Goal: Task Accomplishment & Management: Complete application form

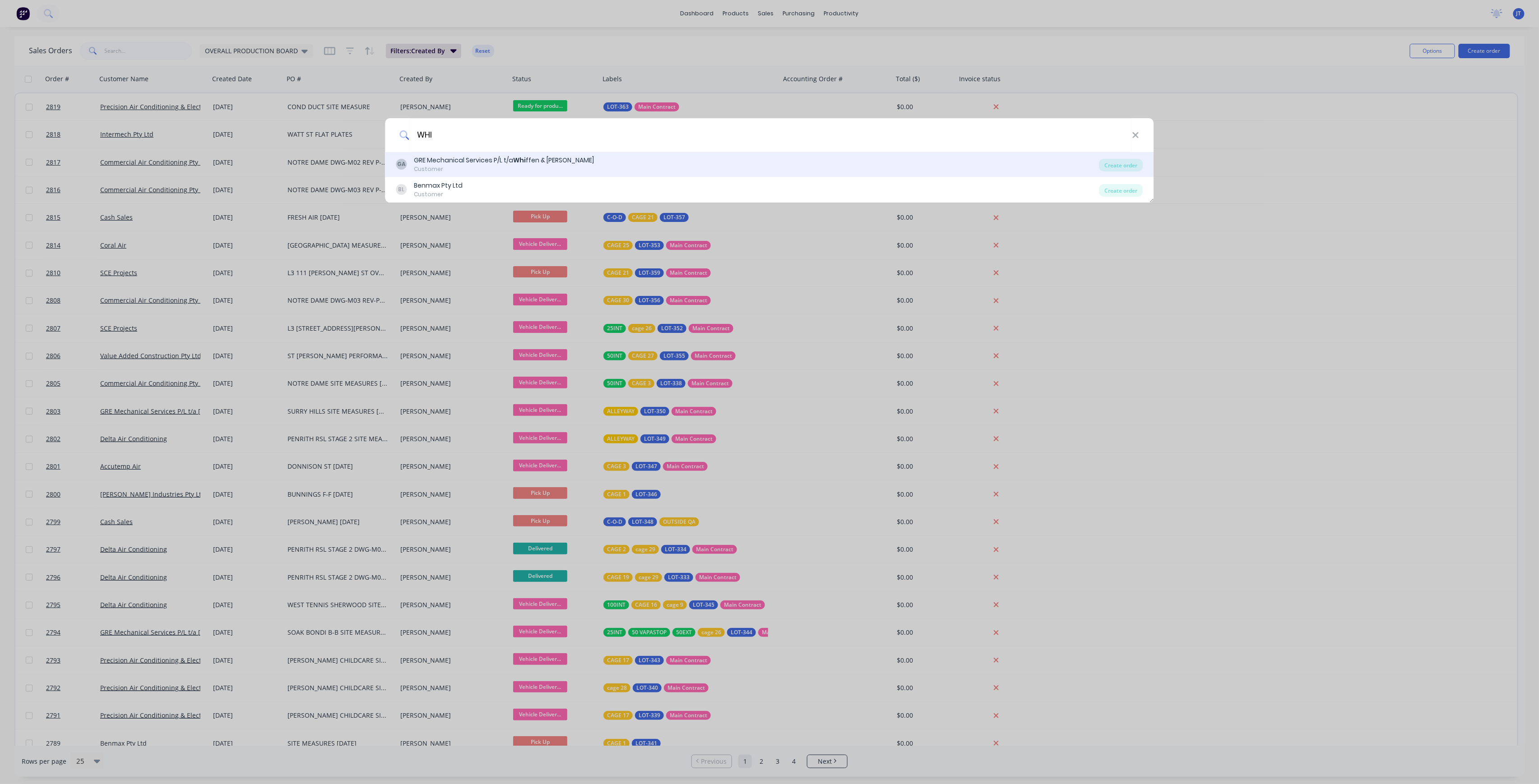
type input "WHI"
click at [909, 154] on div "GA GRE Mechanical Services P/L t/a Whi ffen & [PERSON_NAME] Customer Create ord…" at bounding box center [770, 165] width 768 height 25
click at [728, 162] on div "GA GRE Mechanical Services P/L t/a Whi ffen & [PERSON_NAME] Customer" at bounding box center [747, 164] width 703 height 17
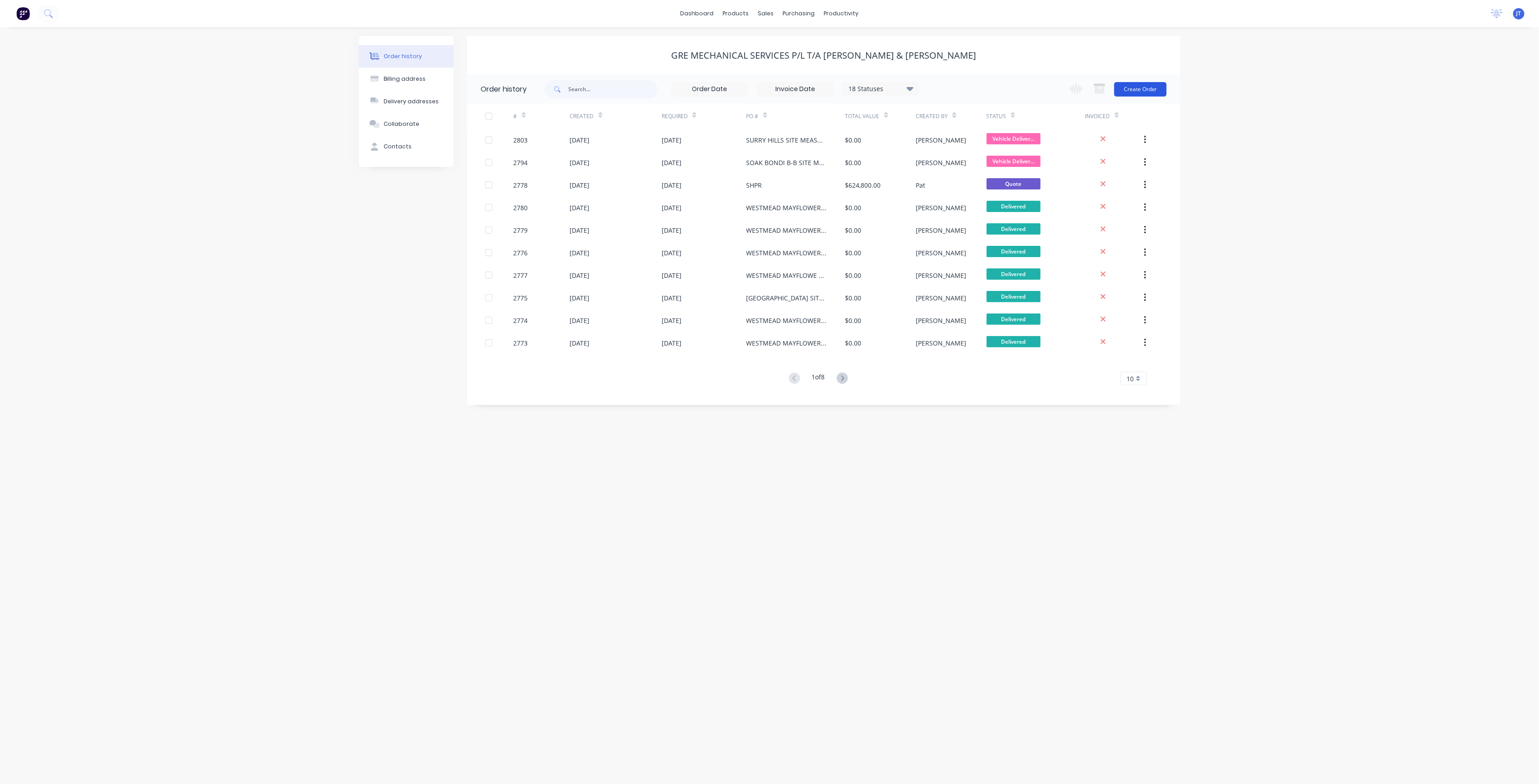
click at [1130, 94] on button "Create Order" at bounding box center [1141, 89] width 53 height 14
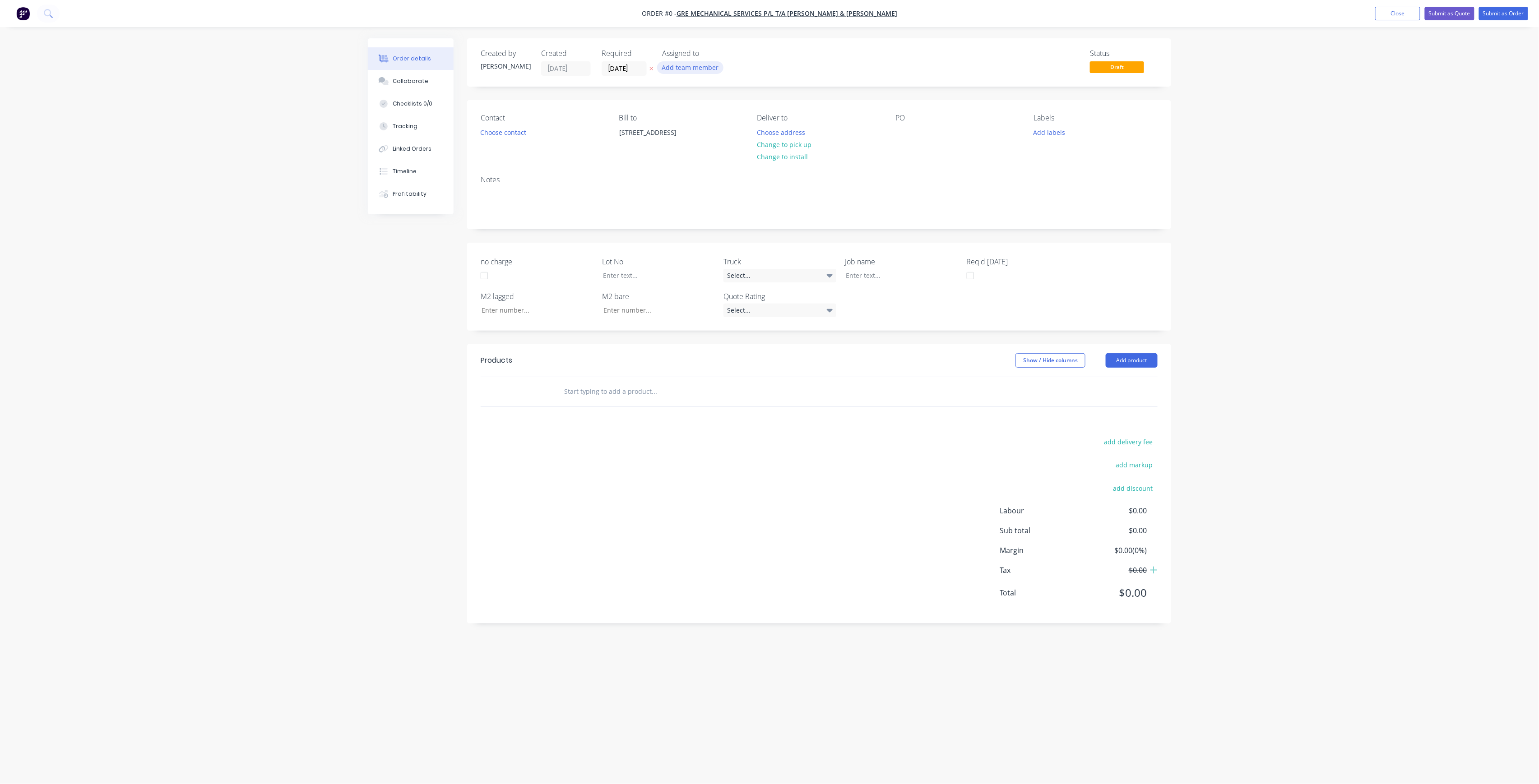
click at [702, 69] on button "Add team member" at bounding box center [690, 67] width 66 height 12
click at [726, 131] on div "005APS" at bounding box center [735, 136] width 90 height 10
click at [725, 122] on button "005APS" at bounding box center [730, 118] width 136 height 18
click at [726, 122] on button "[PERSON_NAME] (You)" at bounding box center [730, 118] width 136 height 18
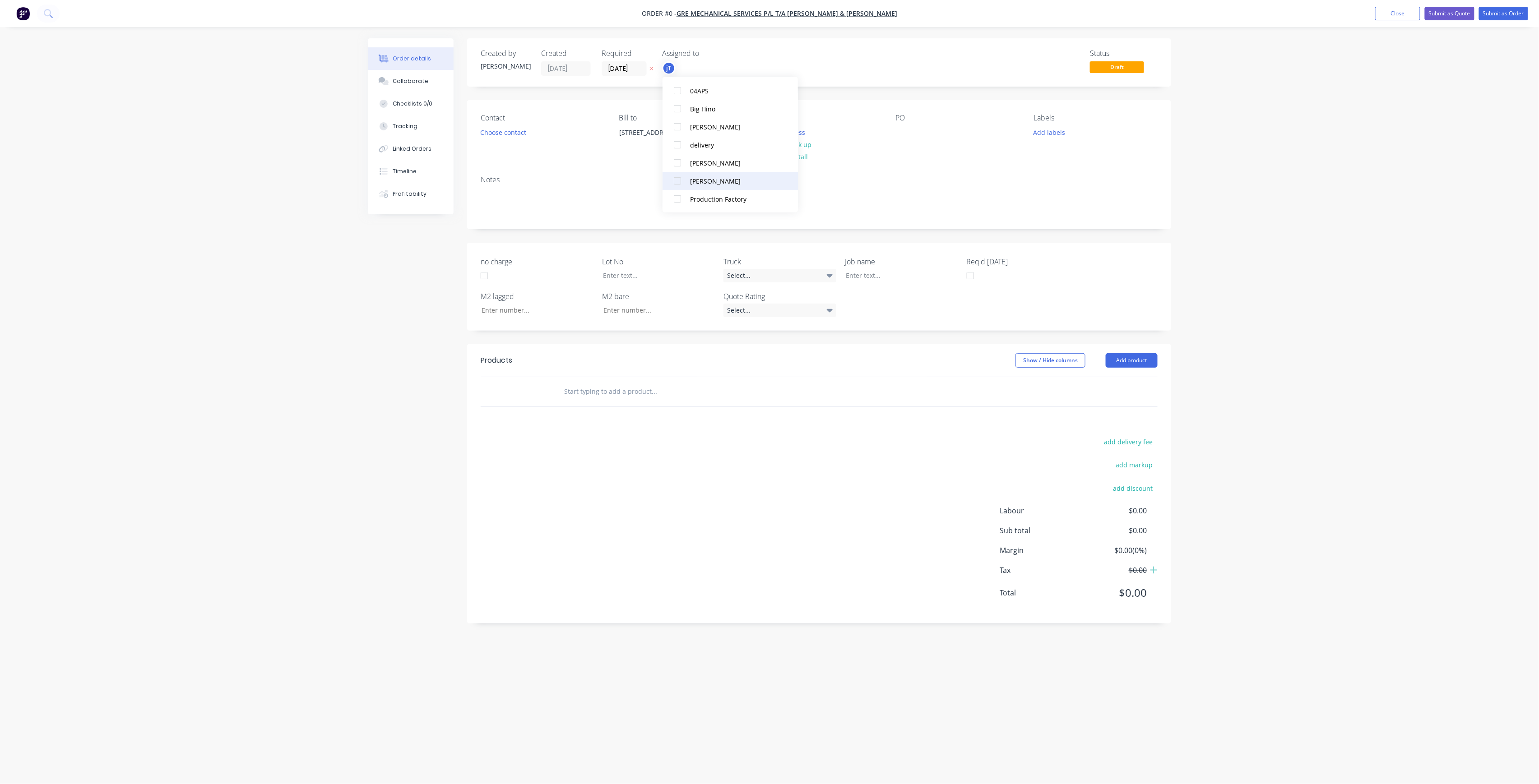
click at [730, 176] on div "[PERSON_NAME]" at bounding box center [735, 181] width 90 height 10
click at [845, 136] on div "Order details Collaborate Checklists 0/0 Tracking Linked Orders Timeline Profit…" at bounding box center [770, 374] width 821 height 673
click at [797, 127] on button "Choose address" at bounding box center [781, 132] width 58 height 12
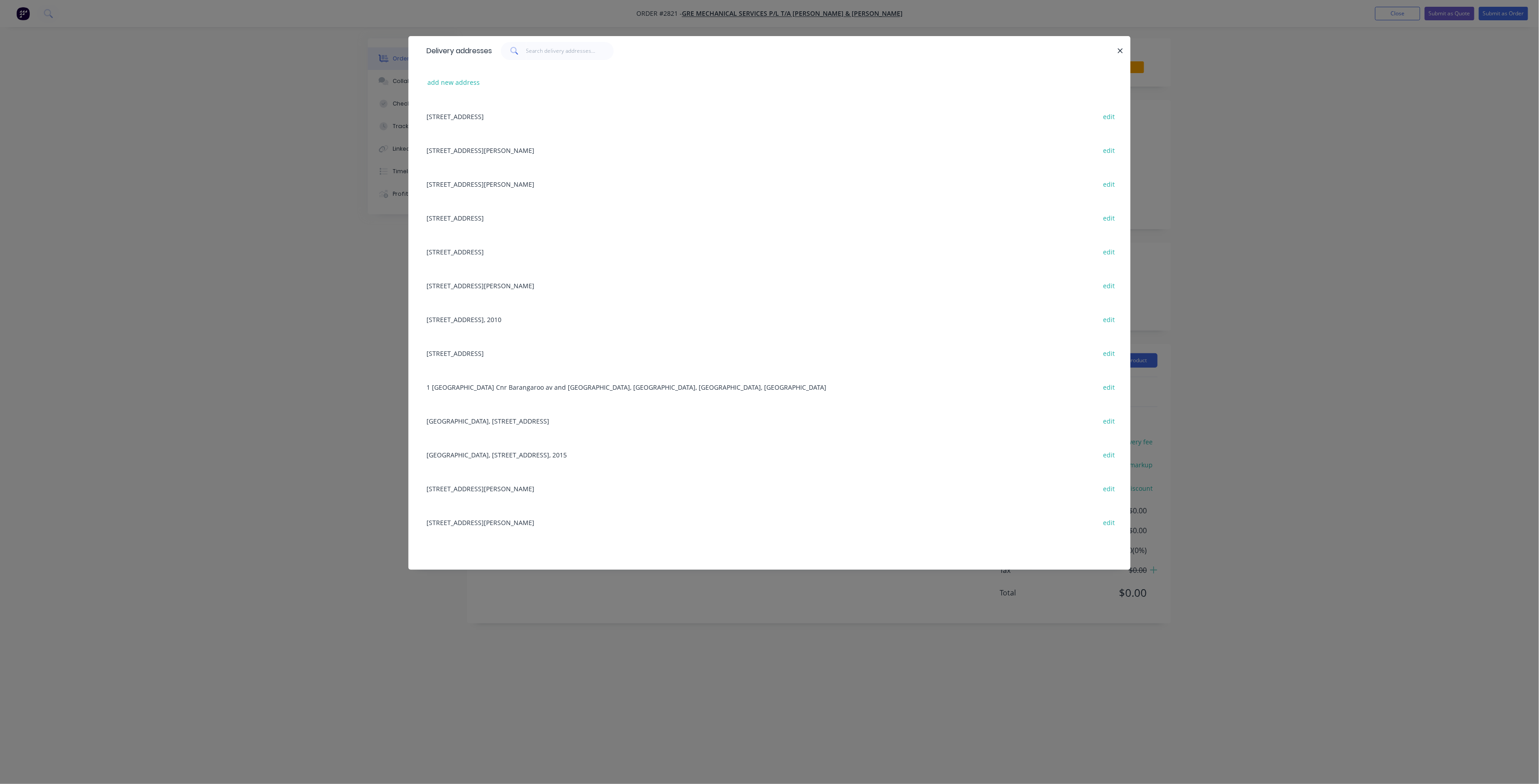
click at [508, 157] on div "[STREET_ADDRESS][PERSON_NAME] edit" at bounding box center [769, 150] width 695 height 34
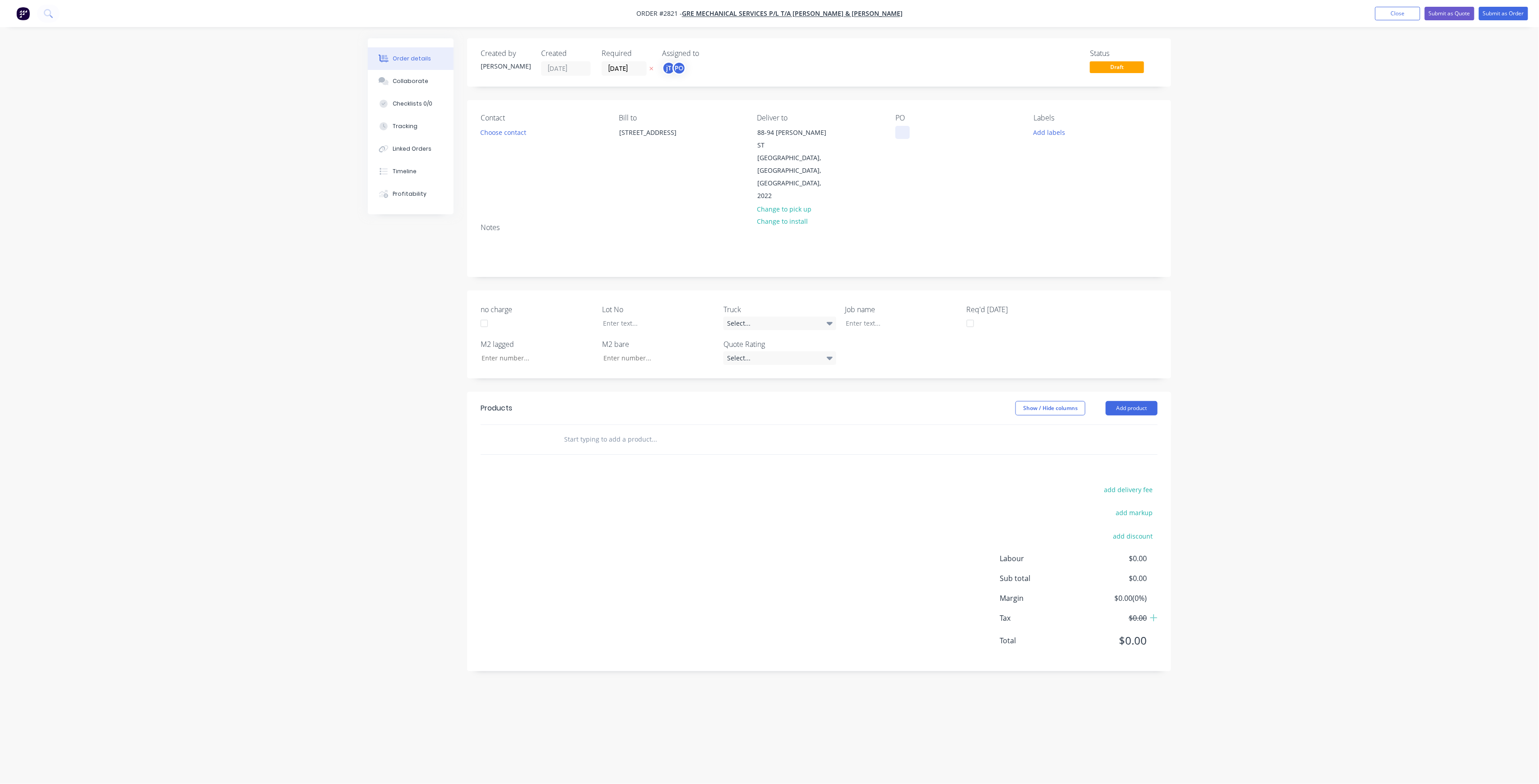
click at [900, 130] on div at bounding box center [903, 133] width 14 height 13
drag, startPoint x: 952, startPoint y: 154, endPoint x: 892, endPoint y: 127, distance: 65.8
click at [892, 127] on div "Contact Choose contact [PERSON_NAME] to [STREET_ADDRESS] Deliver to [STREET_ADD…" at bounding box center [819, 158] width 704 height 116
copy div "SOAK BONDI B-B DWG-M100 REF-F RUN A - DUN F"
click at [903, 316] on div at bounding box center [895, 323] width 113 height 13
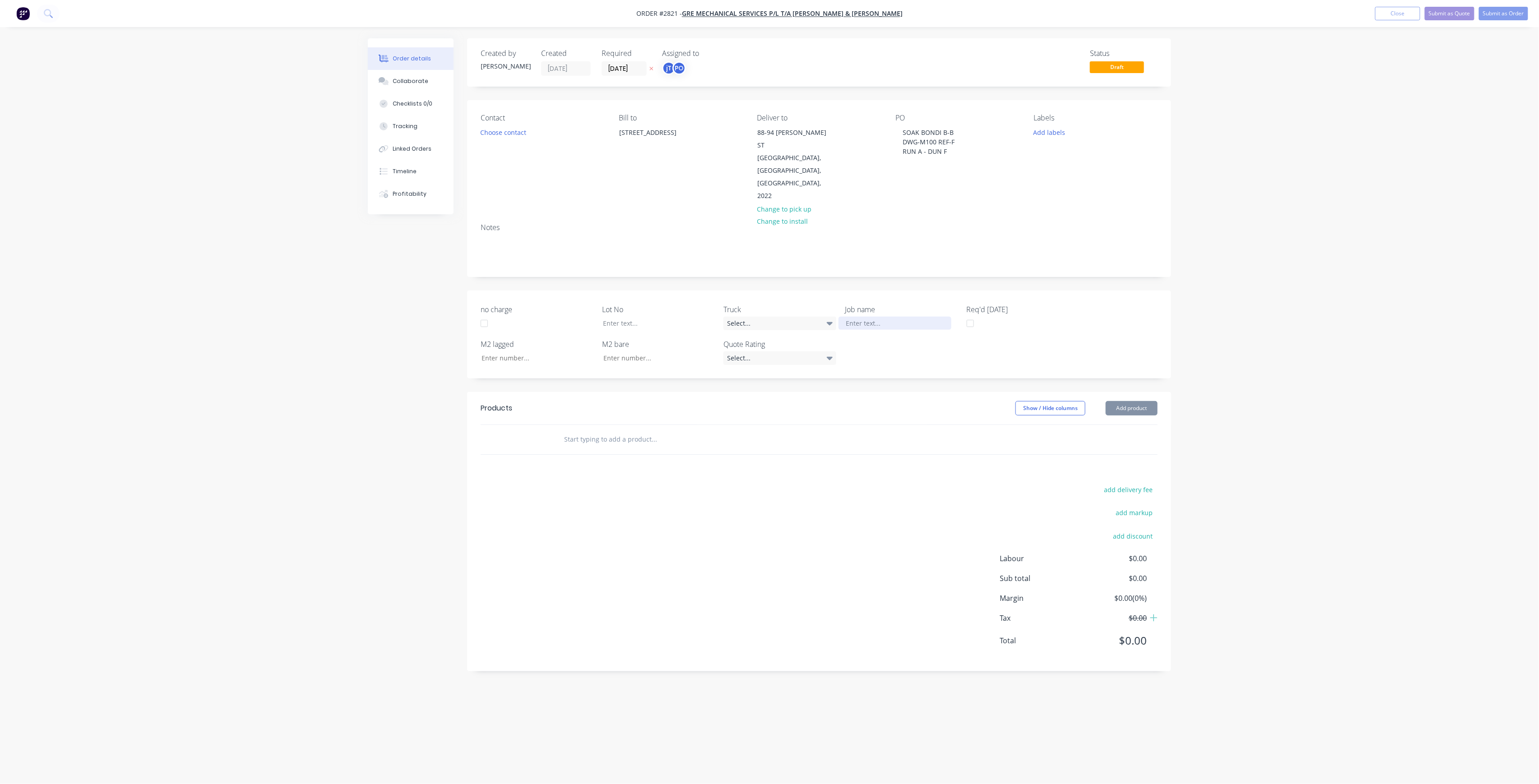
paste div
click at [897, 316] on div "SOAK BONDI B-BDWG-M100 REF-FRUN A - DUN F" at bounding box center [895, 328] width 113 height 23
click at [896, 316] on div "SOAK BONDI B-B DWG-M100 REF-FRUN A - DUN F" at bounding box center [895, 328] width 113 height 23
click at [890, 316] on div "SOAK BONDI B-B DWG-M100 REF-F RUN A - DUN F" at bounding box center [895, 333] width 113 height 32
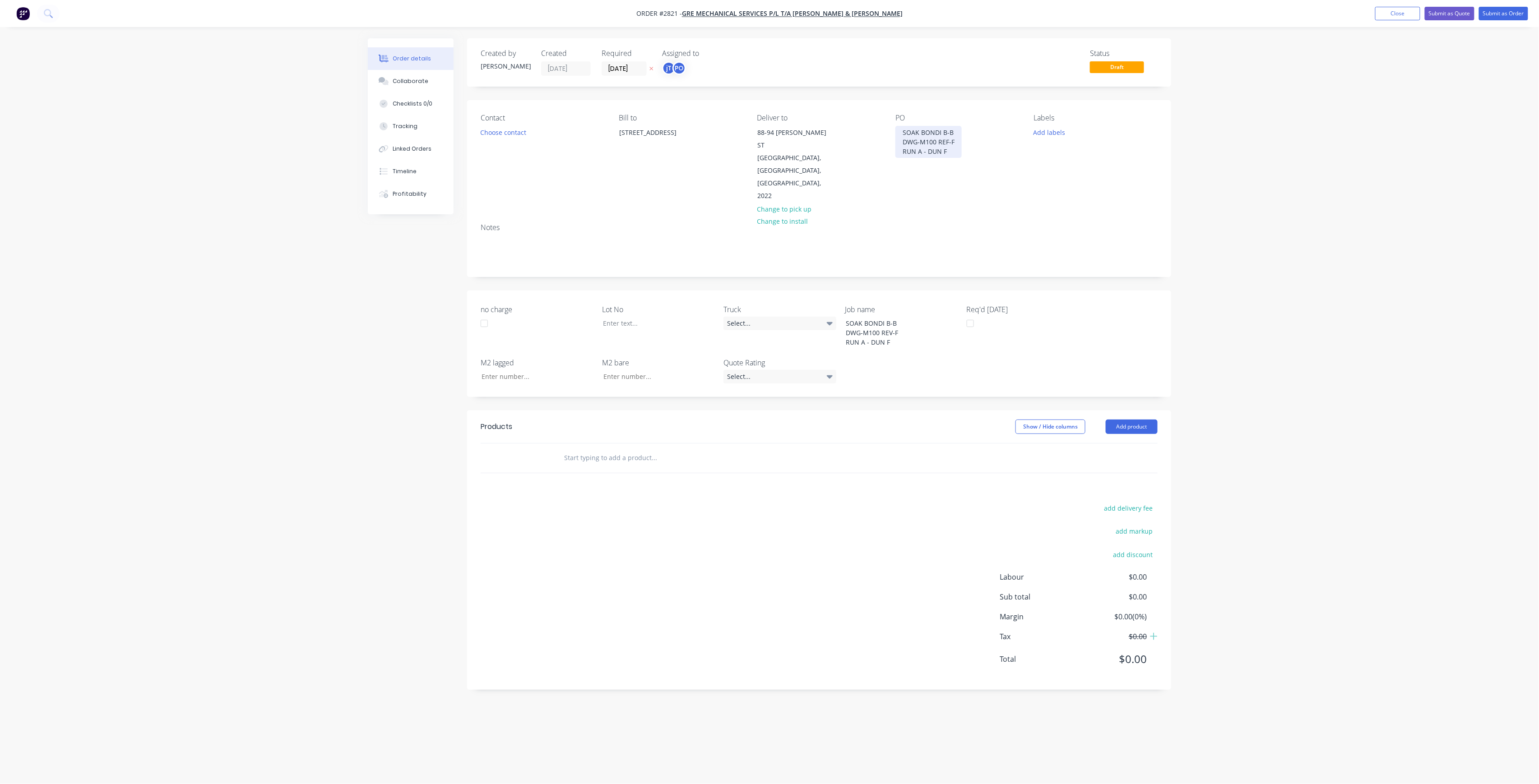
click at [945, 140] on div "SOAK BONDI B-B DWG-M100 REF-F RUN A - DUN F" at bounding box center [928, 142] width 66 height 32
click at [932, 154] on div "SOAK BONDI B-B DWG-M100 REV-F RUN A - DUN F" at bounding box center [929, 142] width 67 height 32
click at [873, 319] on div "SOAK BONDI B-B DWG-M100 REV-F RUN A - DUN F" at bounding box center [895, 333] width 113 height 32
click at [1043, 128] on button "Add labels" at bounding box center [1049, 132] width 41 height 12
click at [1096, 165] on input "text" at bounding box center [1109, 159] width 94 height 18
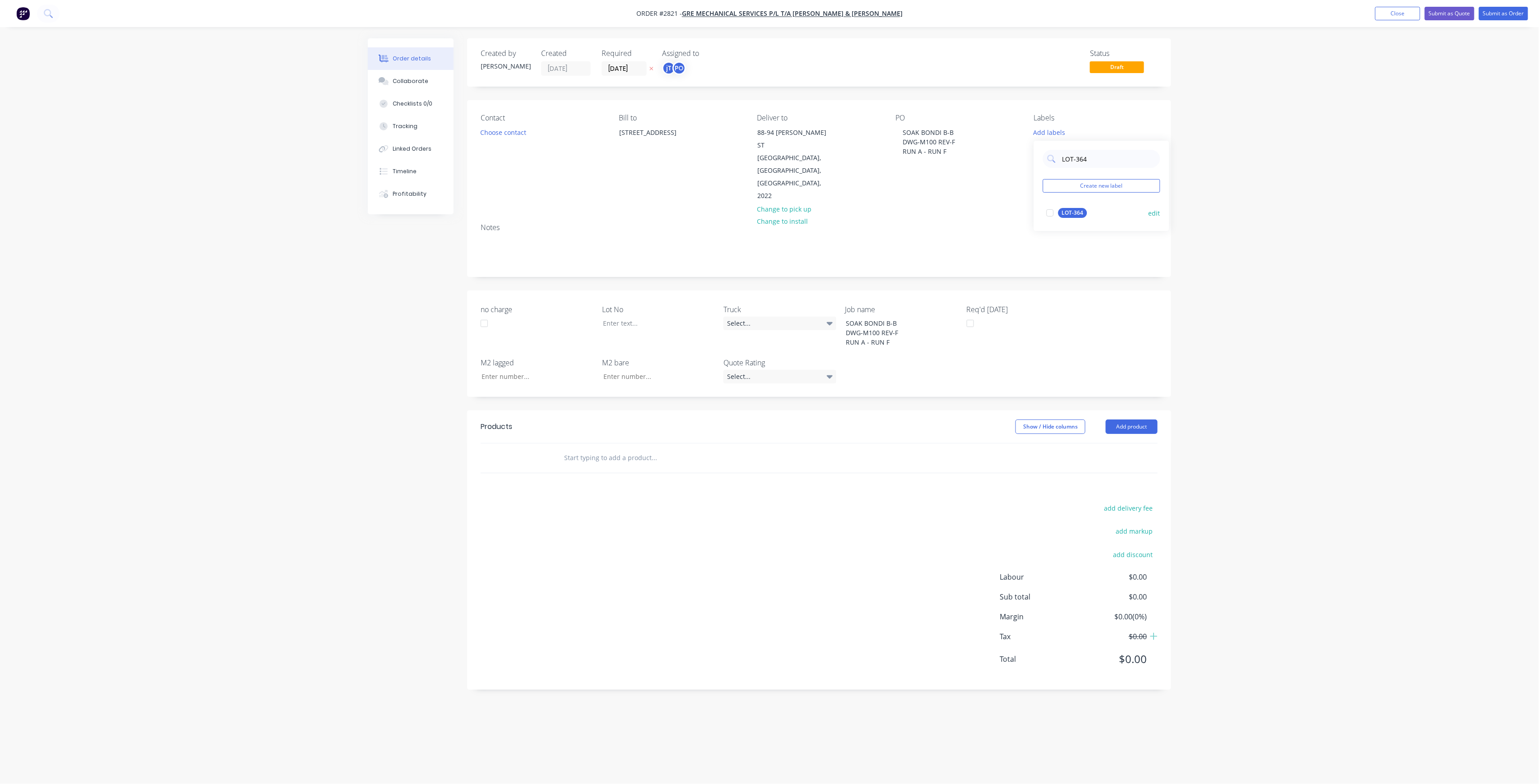
click at [1071, 217] on div "LOT-364" at bounding box center [1072, 213] width 29 height 10
click at [1108, 158] on input "LOT-364" at bounding box center [1109, 155] width 94 height 18
click at [1108, 158] on input "LOT-364" at bounding box center [1109, 155] width 94 height 18
click at [1111, 158] on input "LOT-364" at bounding box center [1109, 155] width 94 height 18
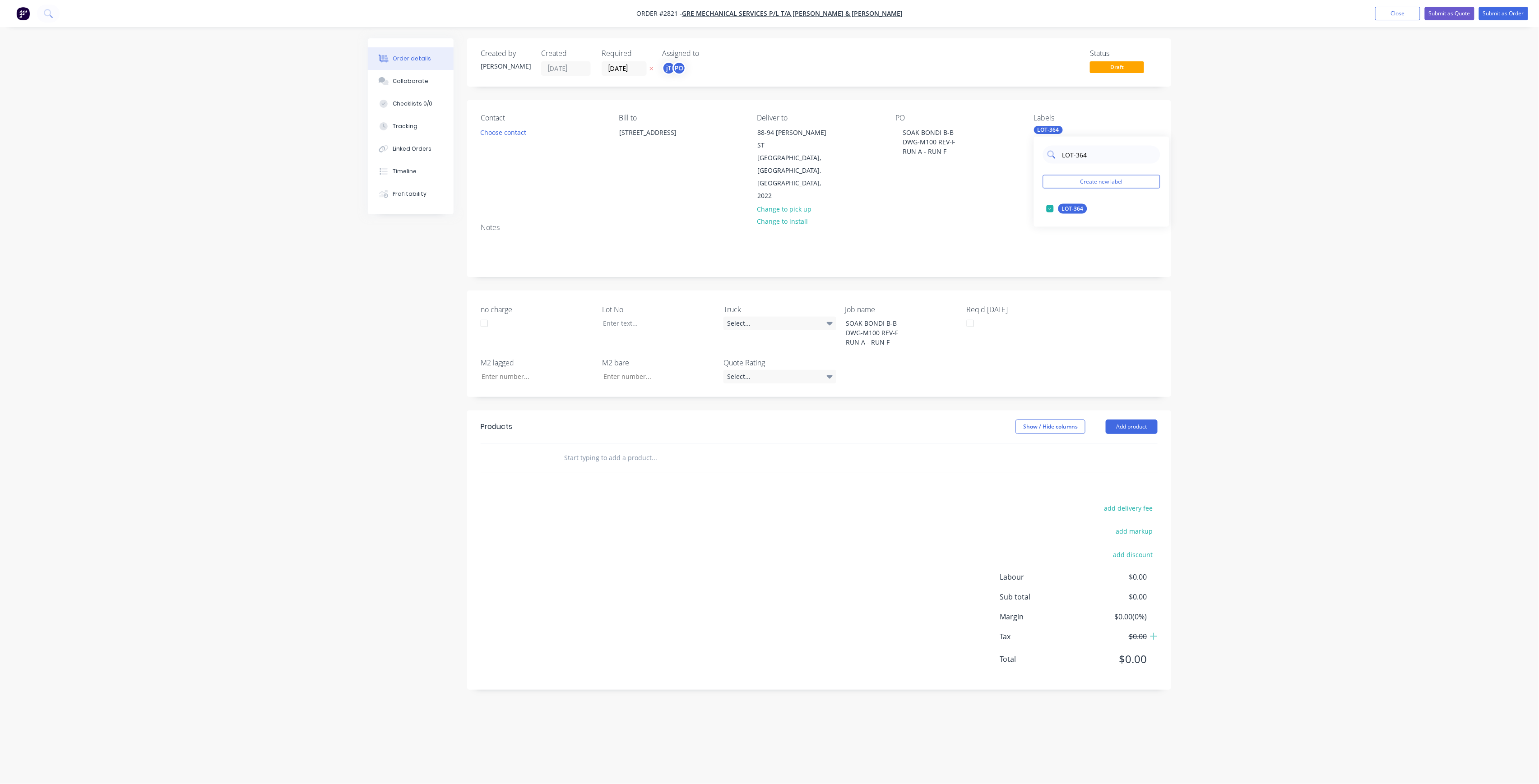
click at [1111, 158] on input "LOT-364" at bounding box center [1109, 155] width 94 height 18
click at [1059, 246] on div "50INT" at bounding box center [1069, 245] width 23 height 10
click at [1080, 154] on input "50" at bounding box center [1109, 155] width 94 height 18
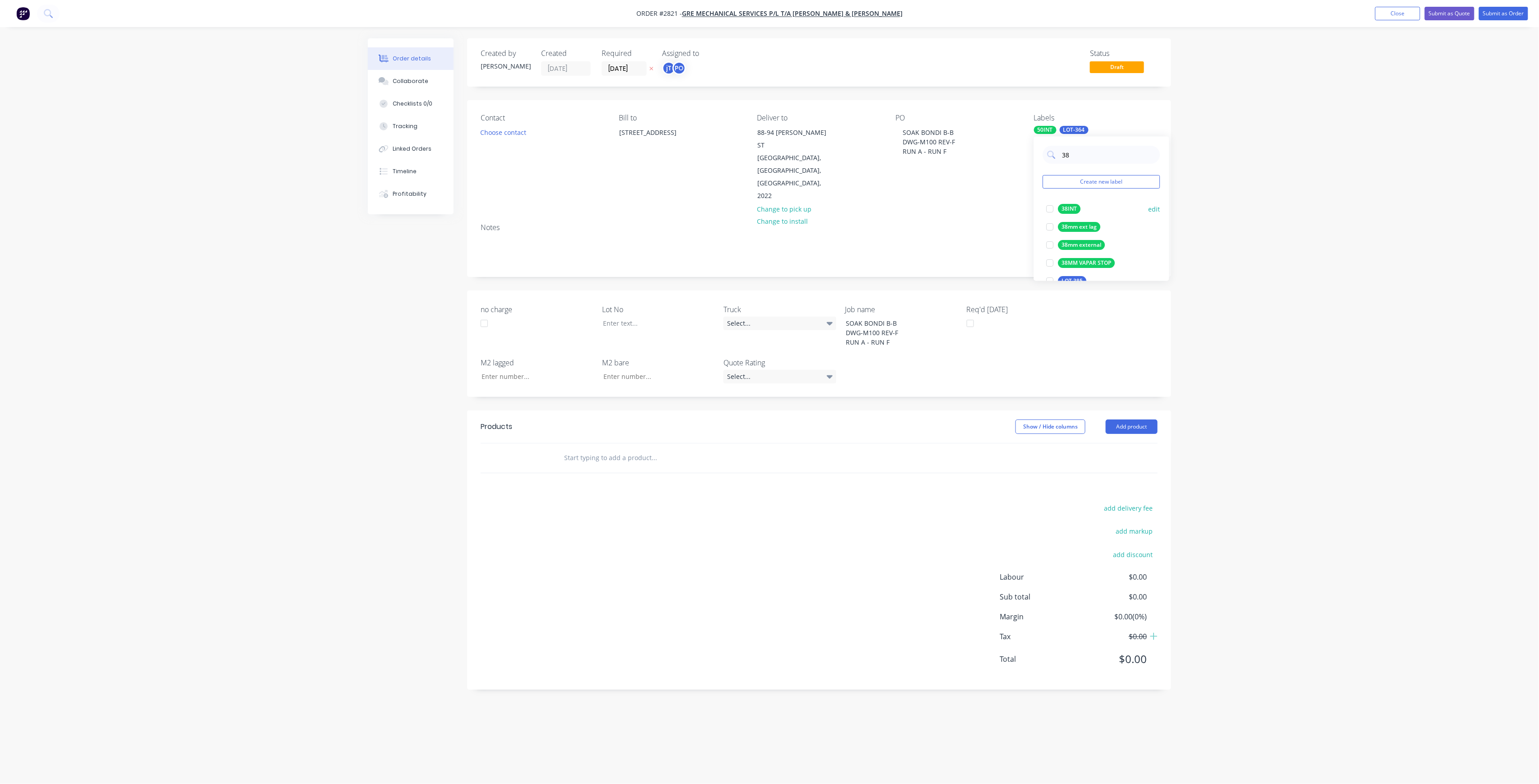
click at [1056, 210] on div at bounding box center [1050, 209] width 18 height 18
click at [1081, 158] on input "38" at bounding box center [1109, 155] width 94 height 18
type input "MAIN"
click at [1073, 204] on div "Main Contract" at bounding box center [1080, 208] width 45 height 10
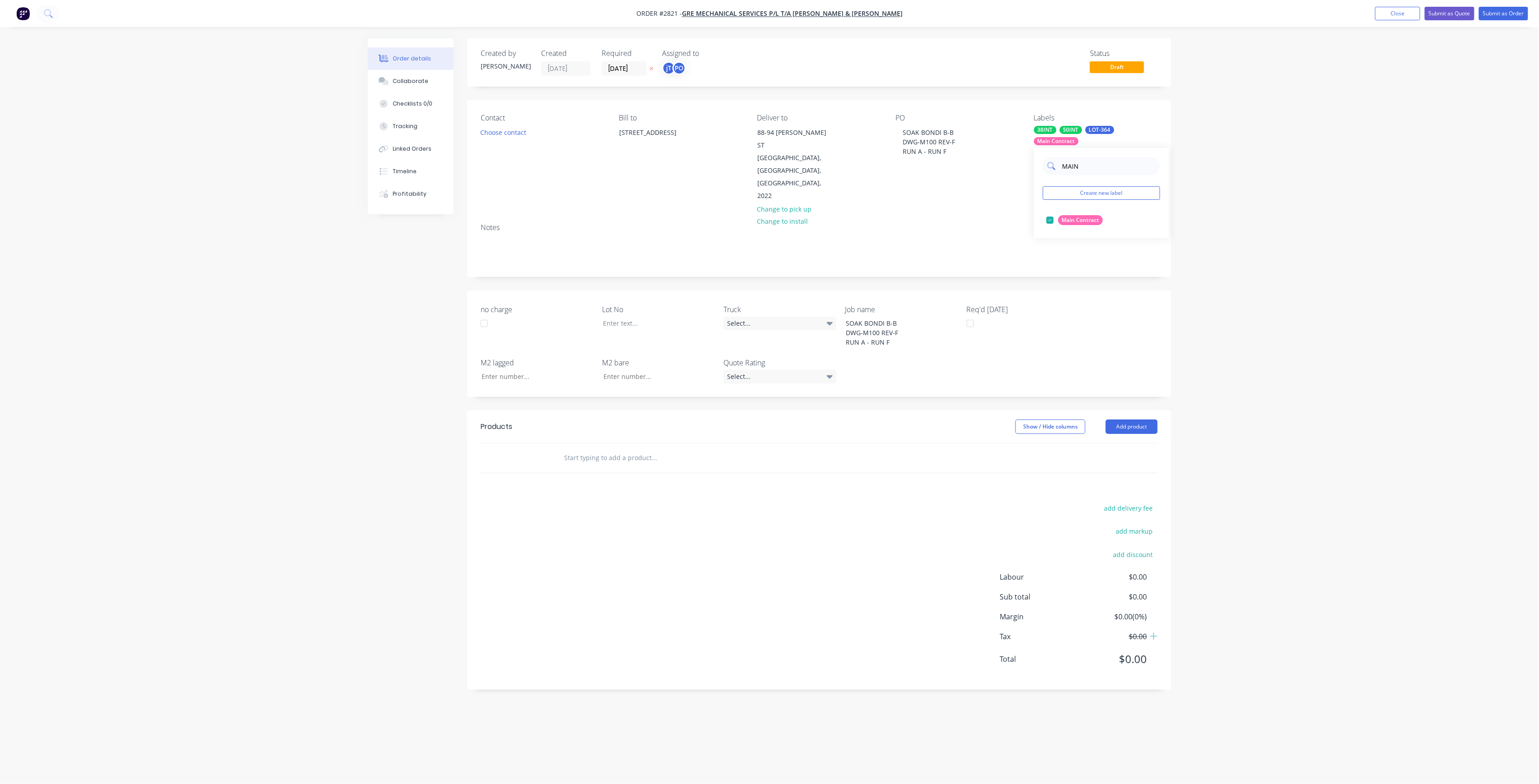
click at [1105, 170] on input "MAIN" at bounding box center [1109, 166] width 94 height 18
click at [1186, 174] on div "Order details Collaborate Checklists 0/0 Tracking Linked Orders Timeline Profit…" at bounding box center [770, 392] width 1539 height 784
click at [654, 316] on div at bounding box center [652, 323] width 113 height 13
click at [636, 449] on input "text" at bounding box center [654, 458] width 180 height 18
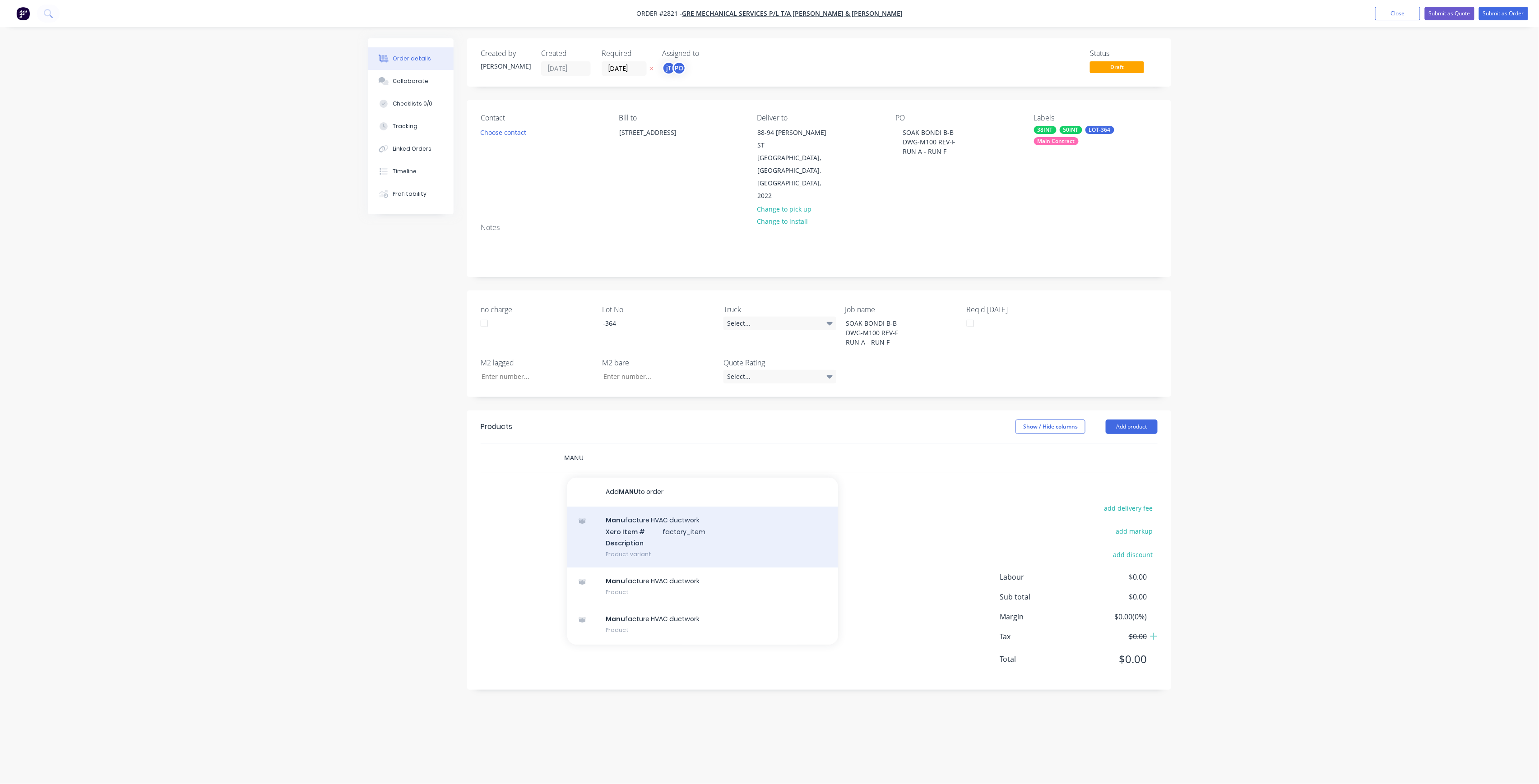
type input "MANU"
click at [617, 506] on div "Manu facture HVAC ductwork Xero Item # factory_item Description Product variant" at bounding box center [703, 537] width 271 height 61
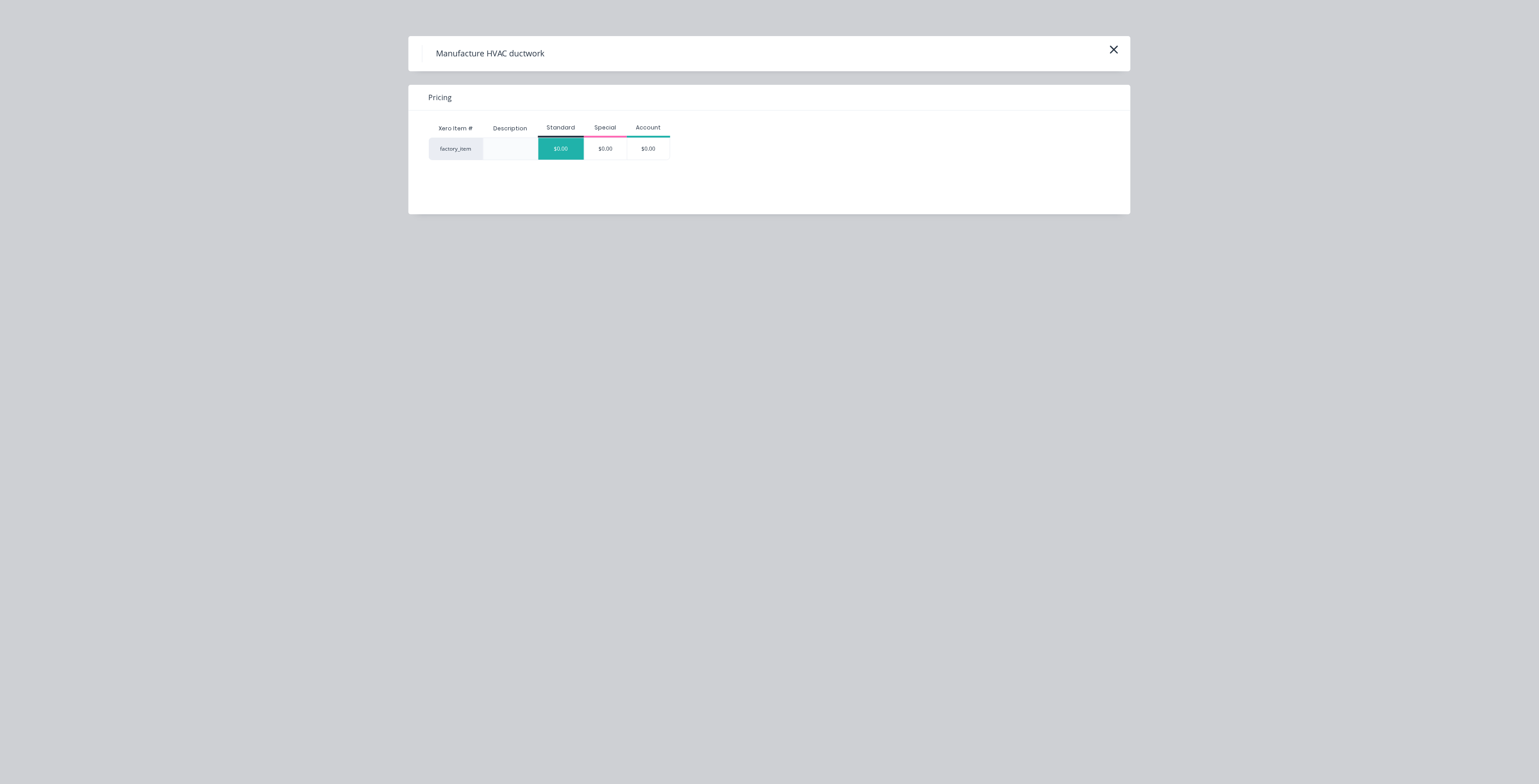
click at [574, 149] on div "$0.00" at bounding box center [561, 149] width 45 height 21
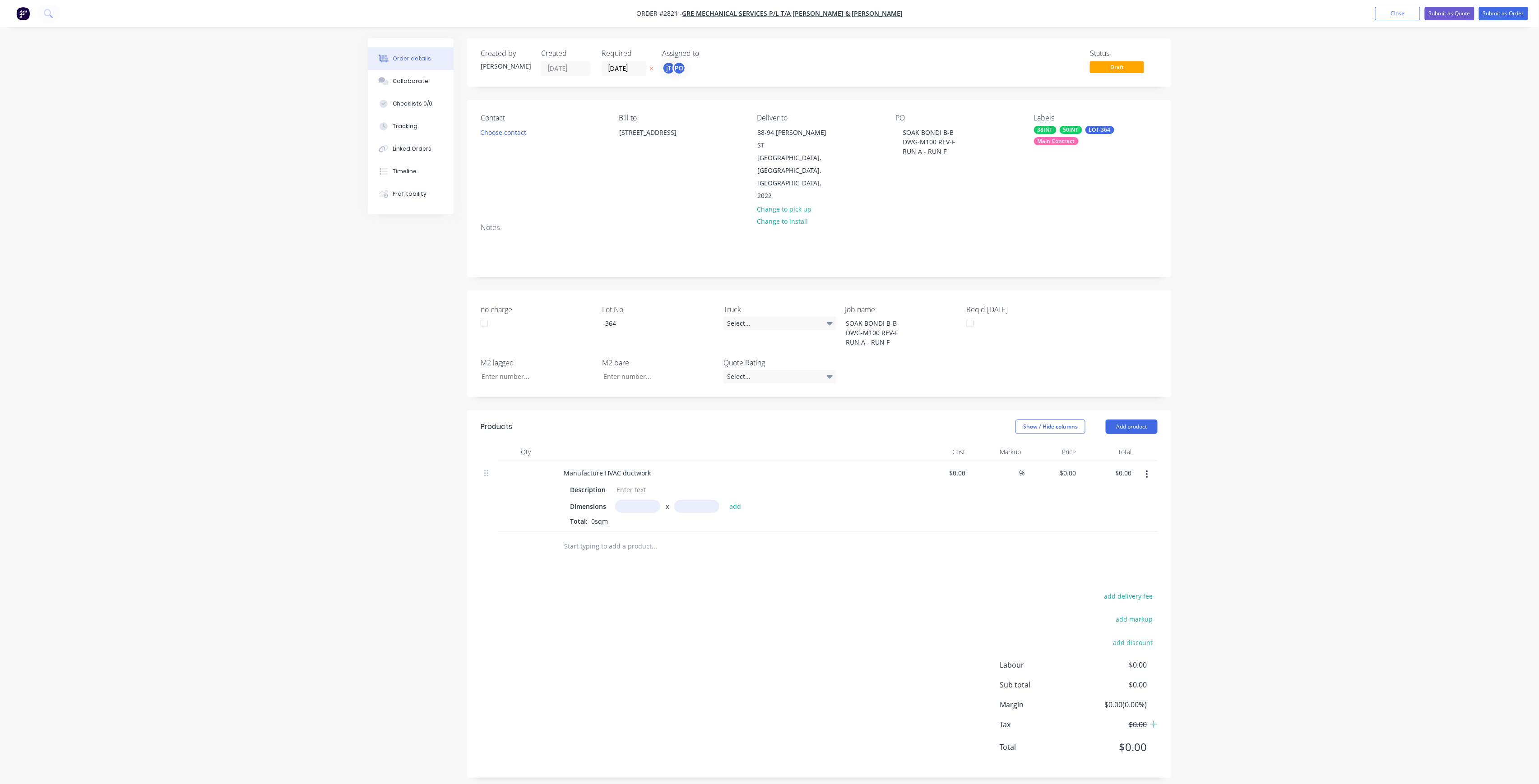
click at [1500, 6] on nav "Order #2821 - GRE Mechanical Services P/L t/a [PERSON_NAME] & [PERSON_NAME] Add…" at bounding box center [770, 13] width 1539 height 27
click at [1495, 7] on button "Submit as Order" at bounding box center [1504, 13] width 49 height 14
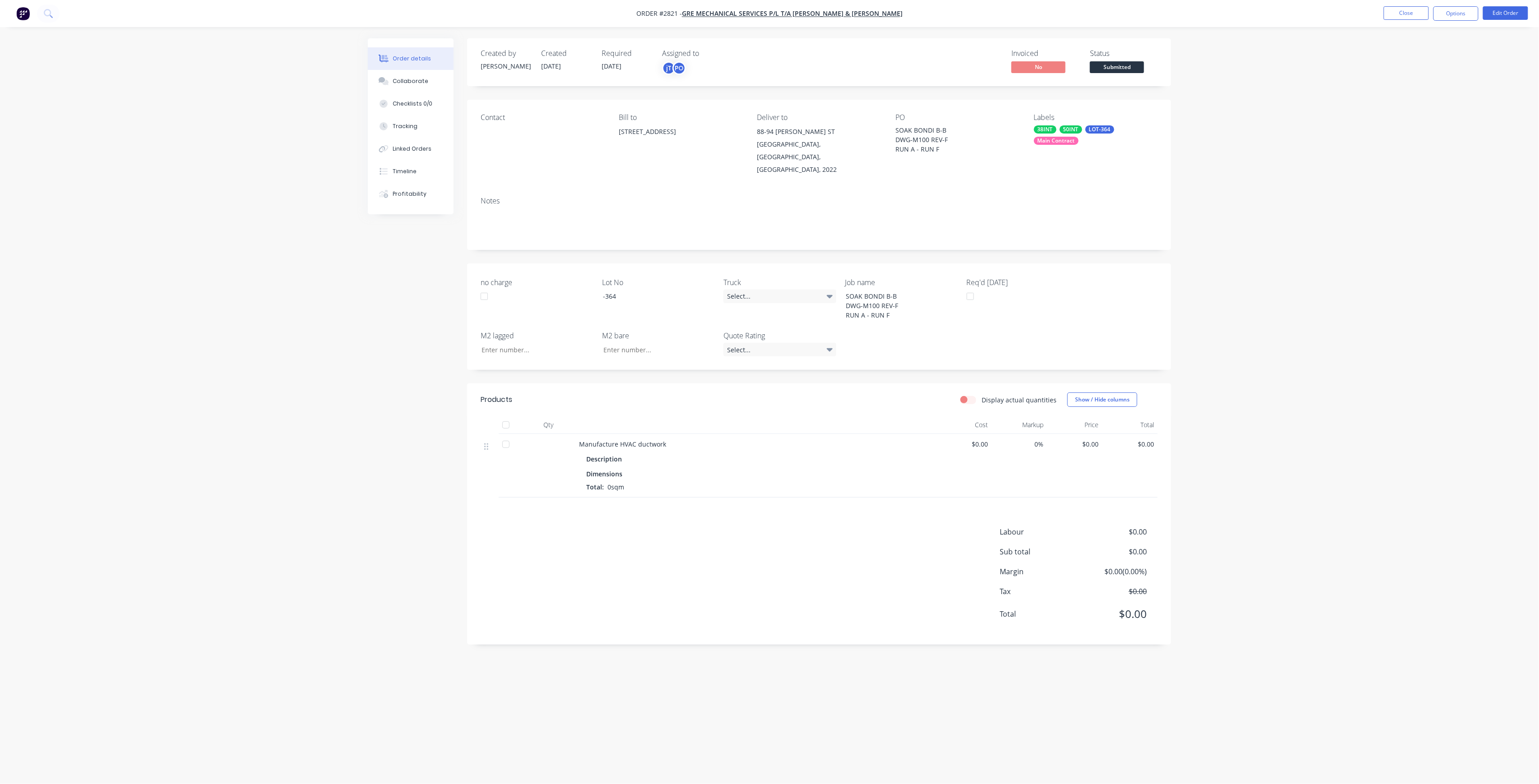
click at [1112, 71] on span "Submitted" at bounding box center [1117, 67] width 54 height 11
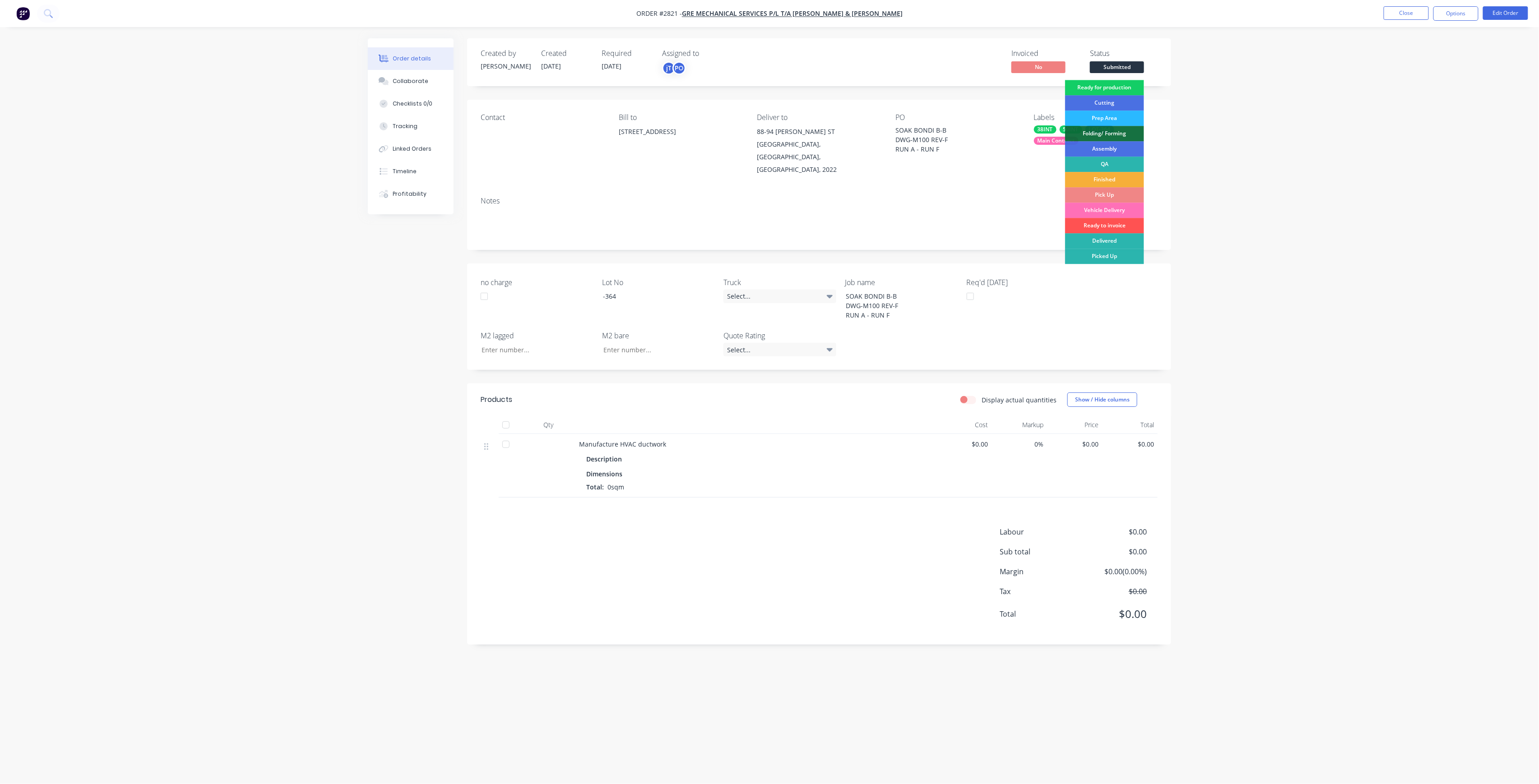
click at [1121, 87] on div "Ready for production" at bounding box center [1105, 88] width 79 height 16
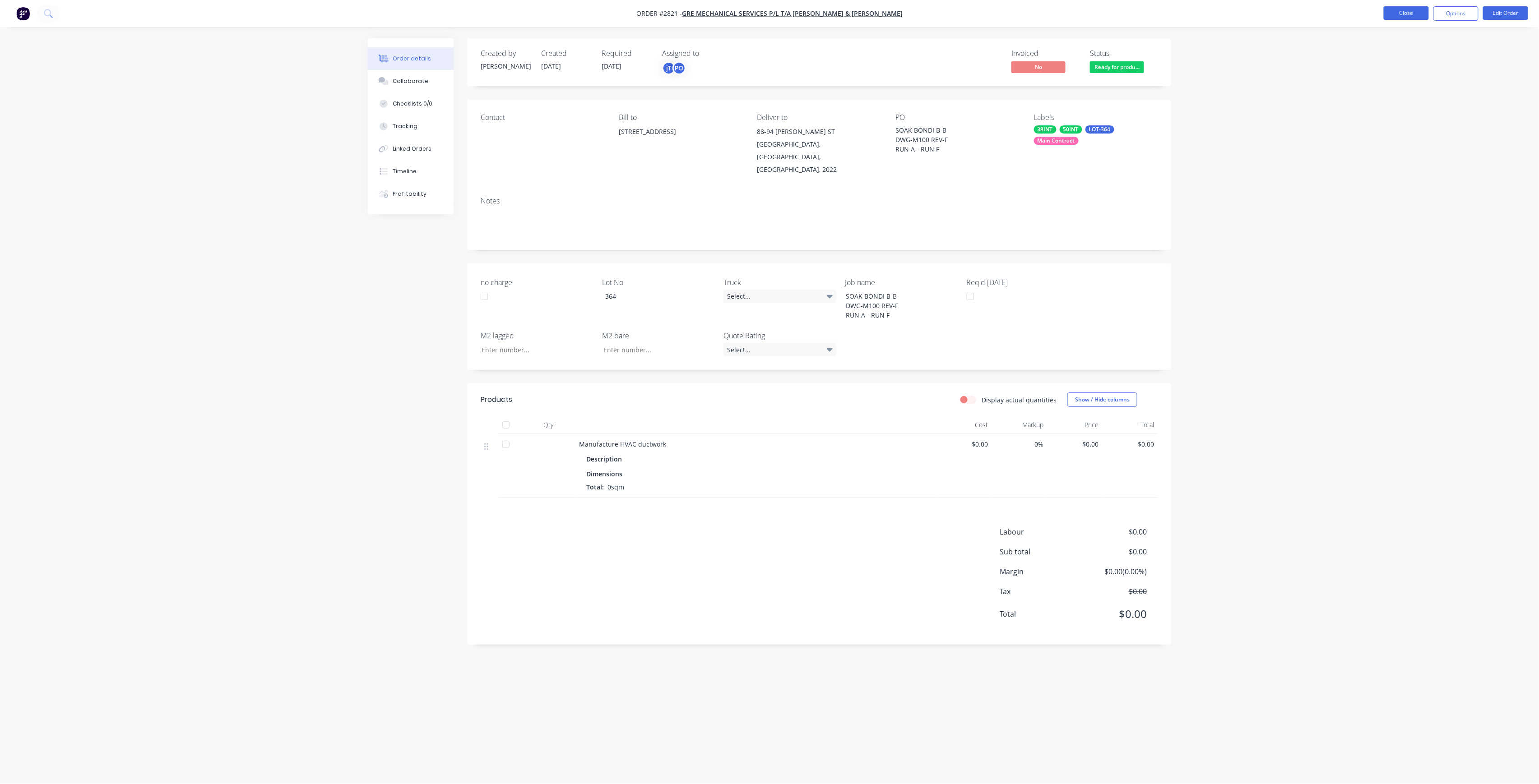
click at [1398, 17] on button "Close" at bounding box center [1406, 13] width 45 height 14
